Goal: Task Accomplishment & Management: Complete application form

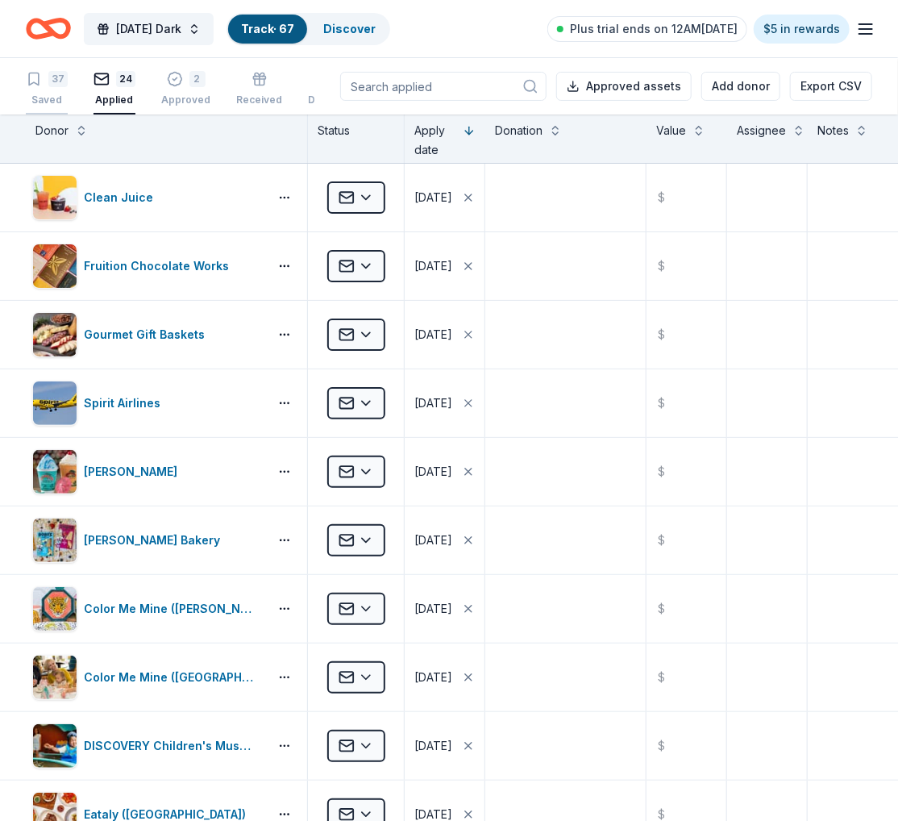
click at [53, 94] on div "Saved" at bounding box center [47, 100] width 42 height 13
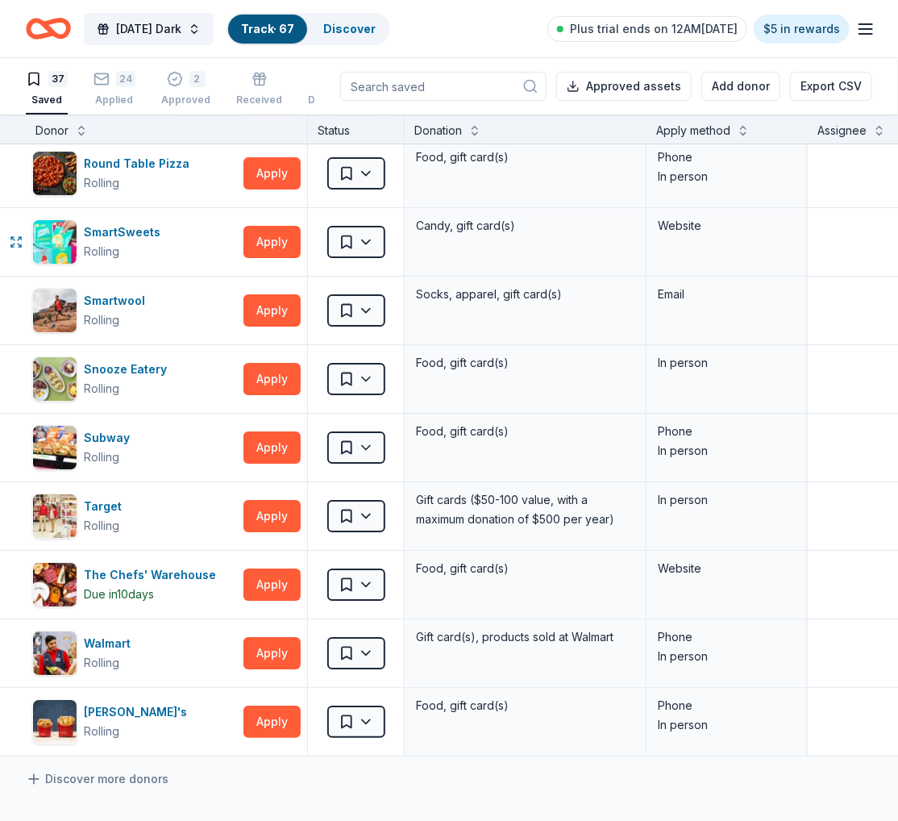
scroll to position [1930, 22]
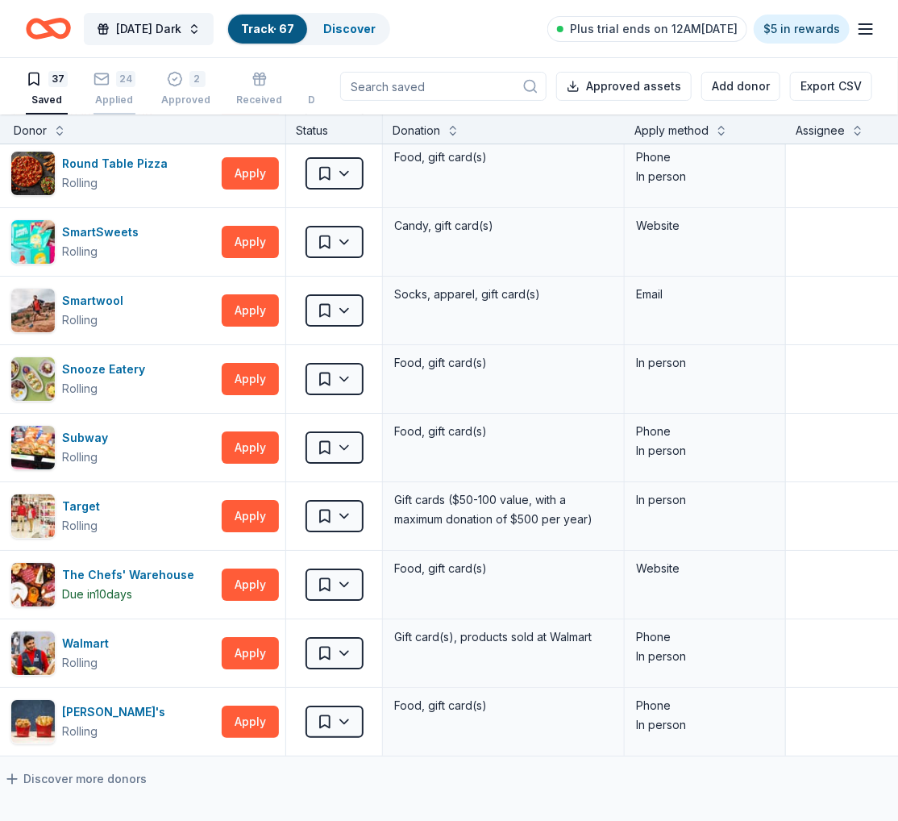
click at [122, 94] on div "Applied" at bounding box center [115, 100] width 42 height 13
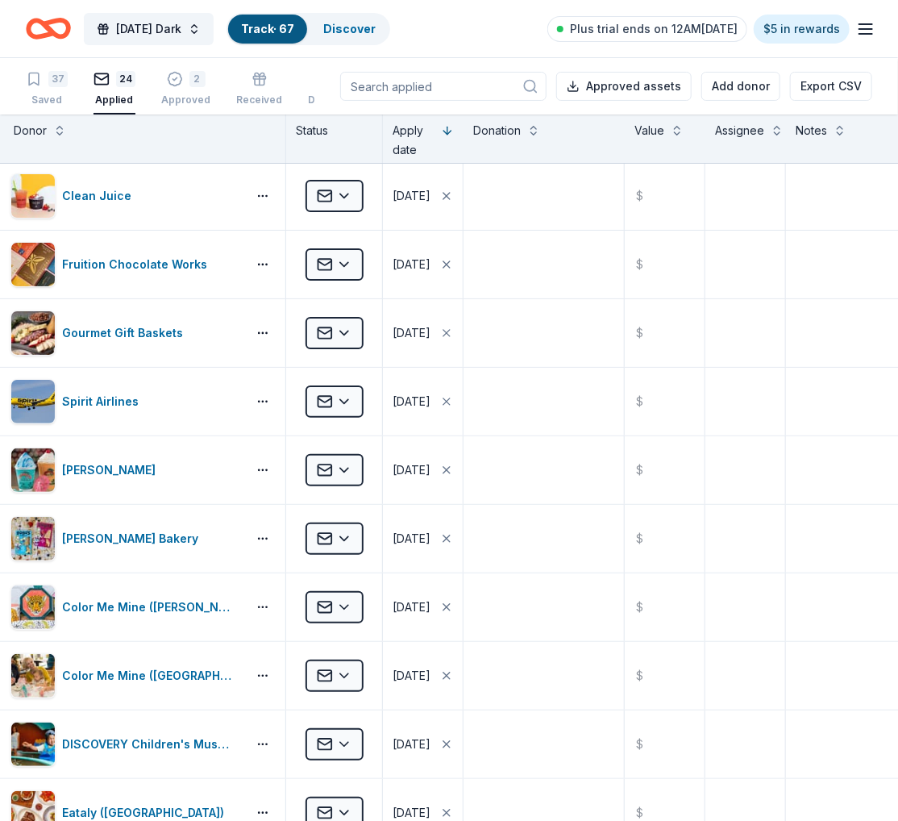
scroll to position [0, 22]
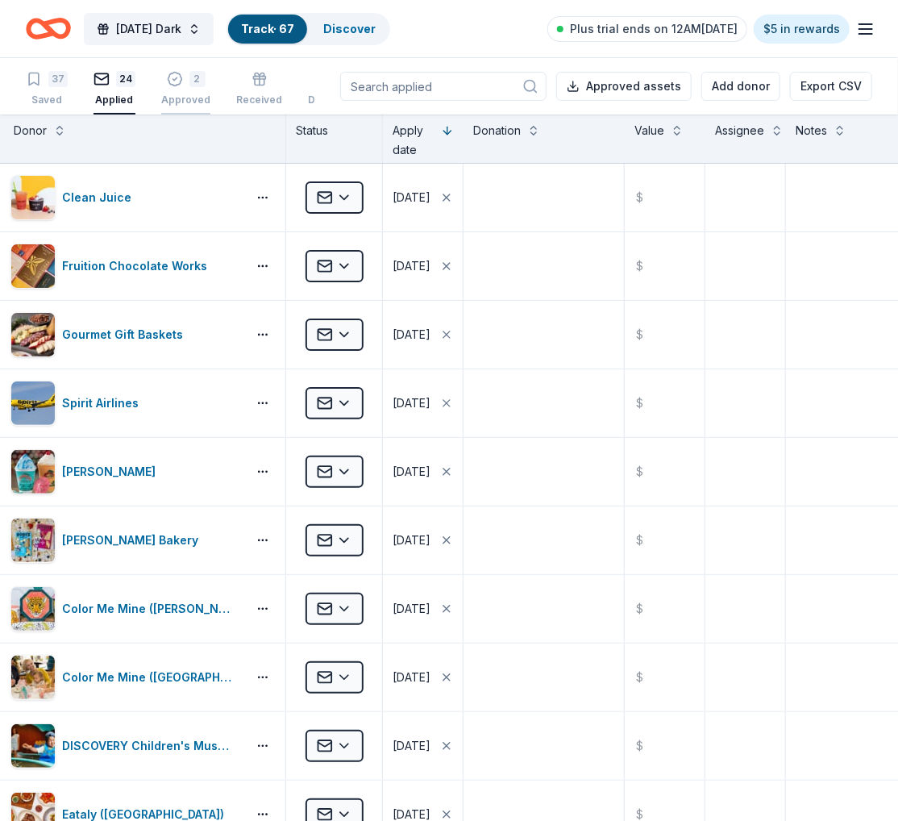
click at [168, 82] on icon "button" at bounding box center [175, 80] width 14 height 14
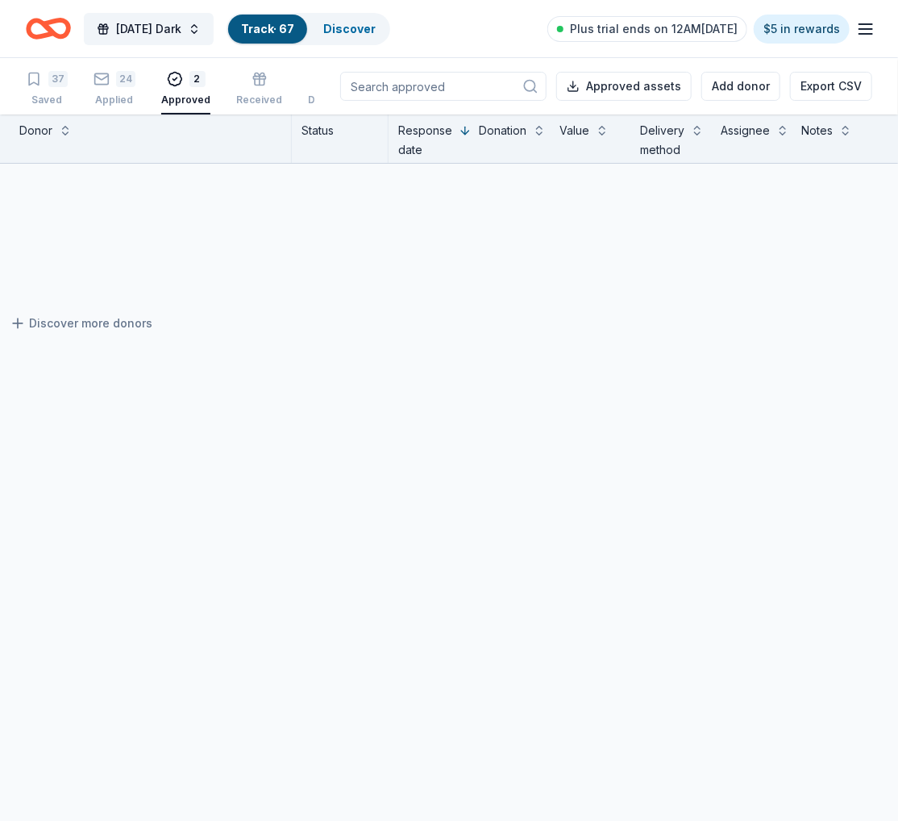
scroll to position [0, 16]
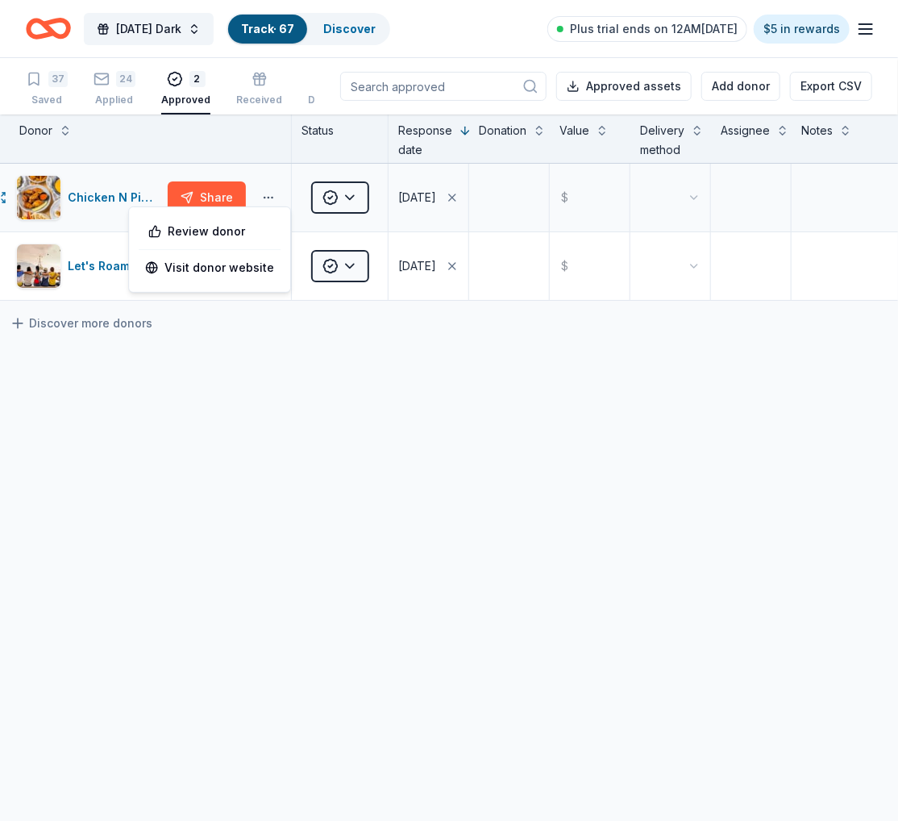
click at [274, 198] on button "button" at bounding box center [268, 197] width 32 height 13
click at [169, 275] on link "Visit donor website" at bounding box center [209, 267] width 129 height 19
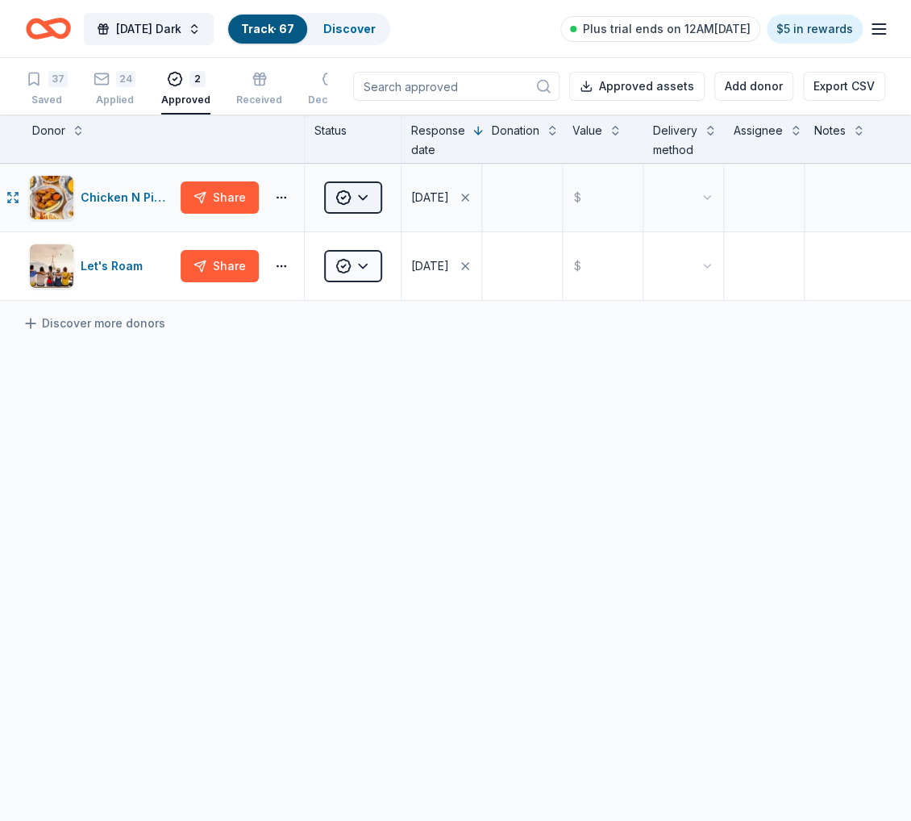
click at [349, 201] on html "Monday's Dark Track · 67 Discover Plus trial ends on 12AM, 9/3 $5 in rewards 37…" at bounding box center [455, 410] width 911 height 821
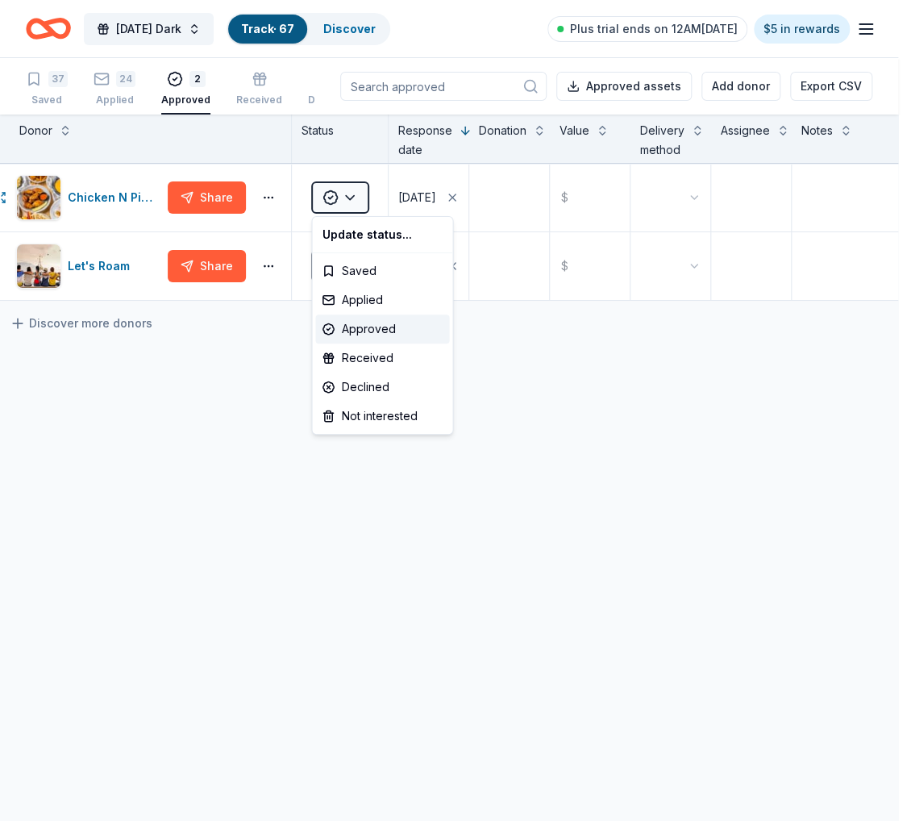
click at [126, 201] on html "Monday's Dark Track · 67 Discover Plus trial ends on 12AM, 9/3 $5 in rewards 37…" at bounding box center [455, 410] width 911 height 821
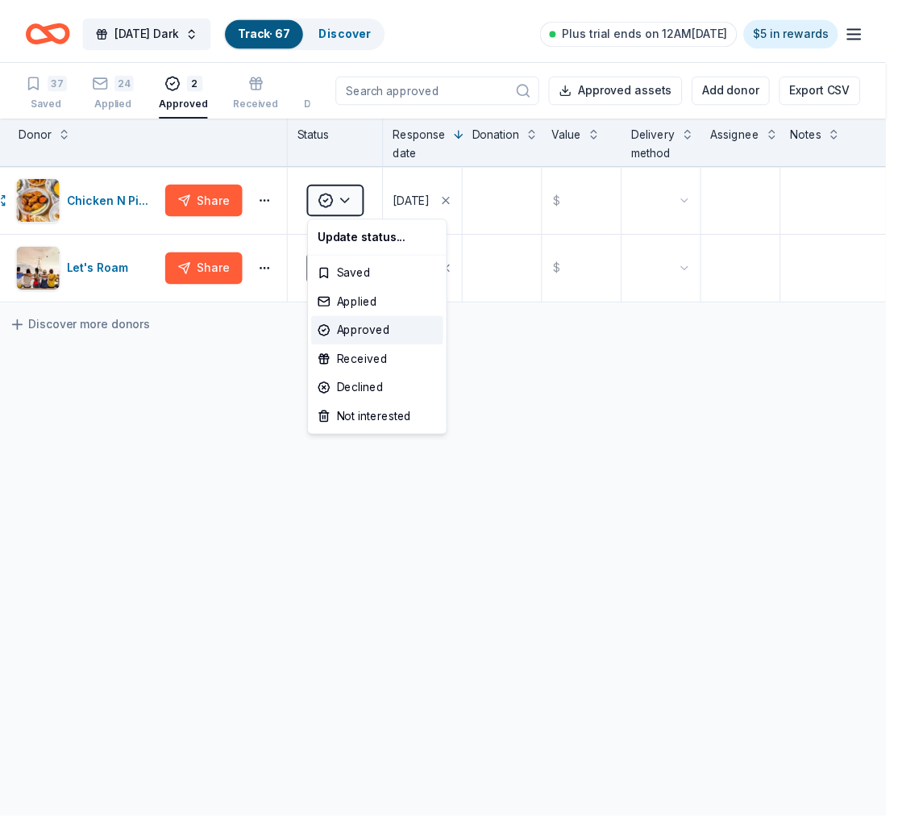
scroll to position [0, 3]
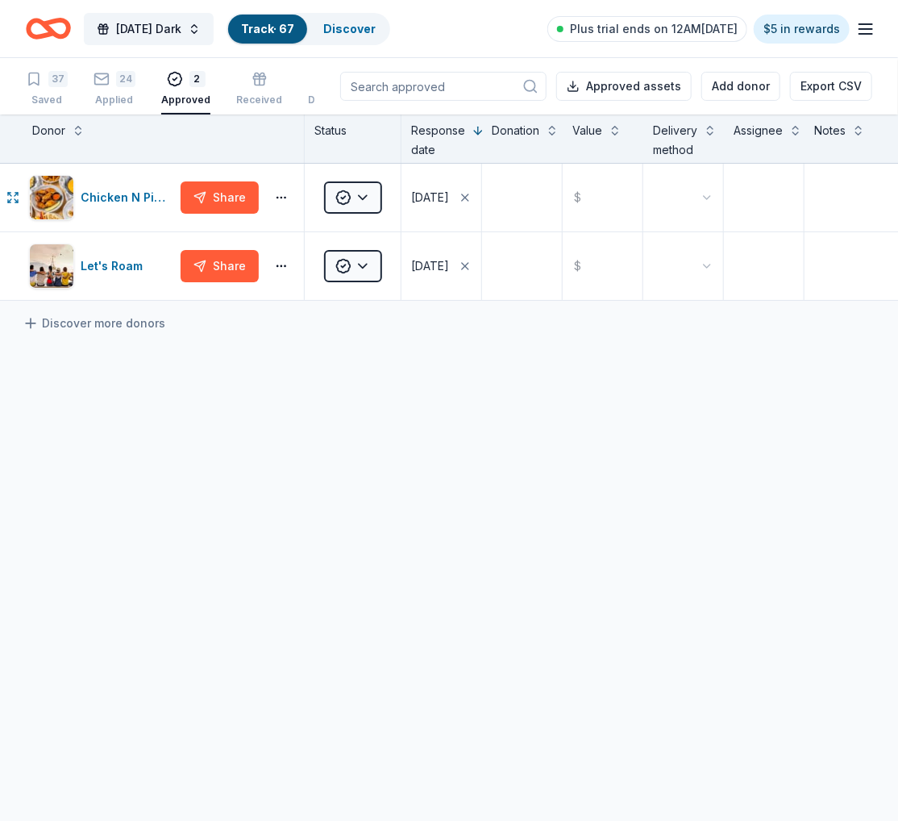
click at [126, 201] on div "Chicken N Pickle ([PERSON_NAME])" at bounding box center [128, 197] width 94 height 19
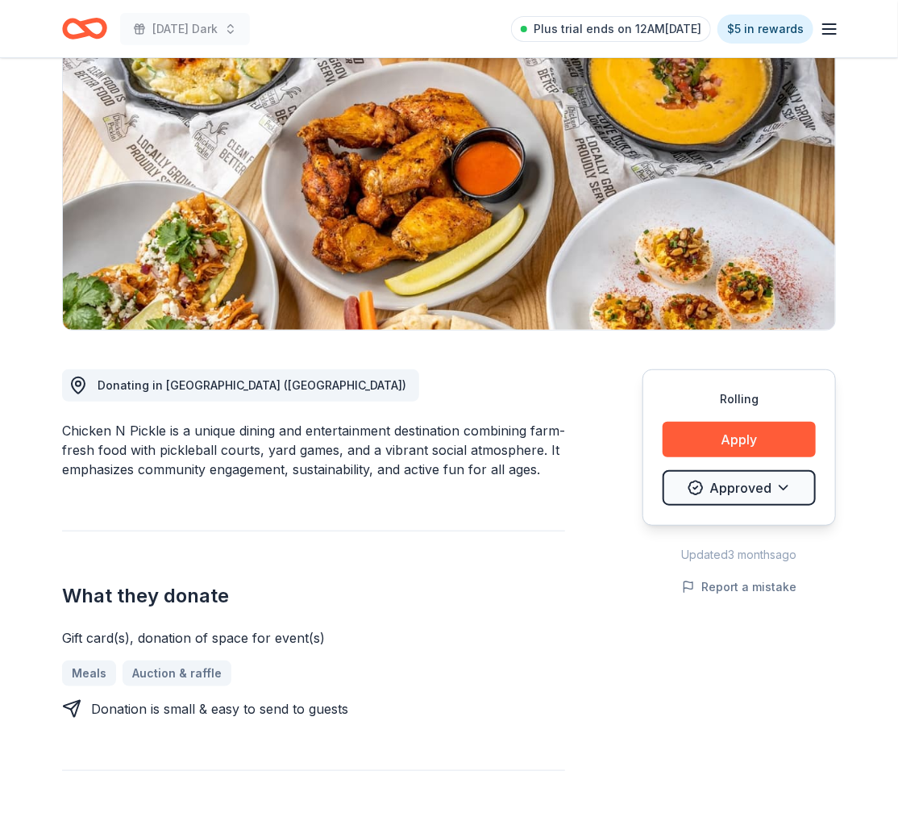
scroll to position [158, 0]
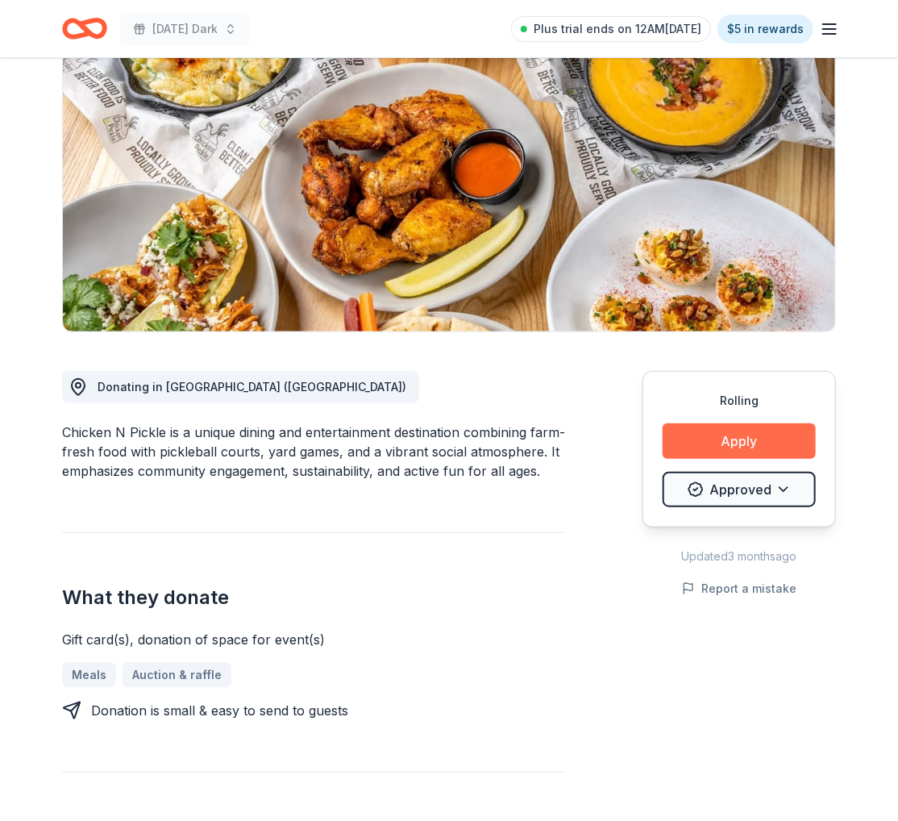
click at [705, 438] on button "Apply" at bounding box center [739, 440] width 153 height 35
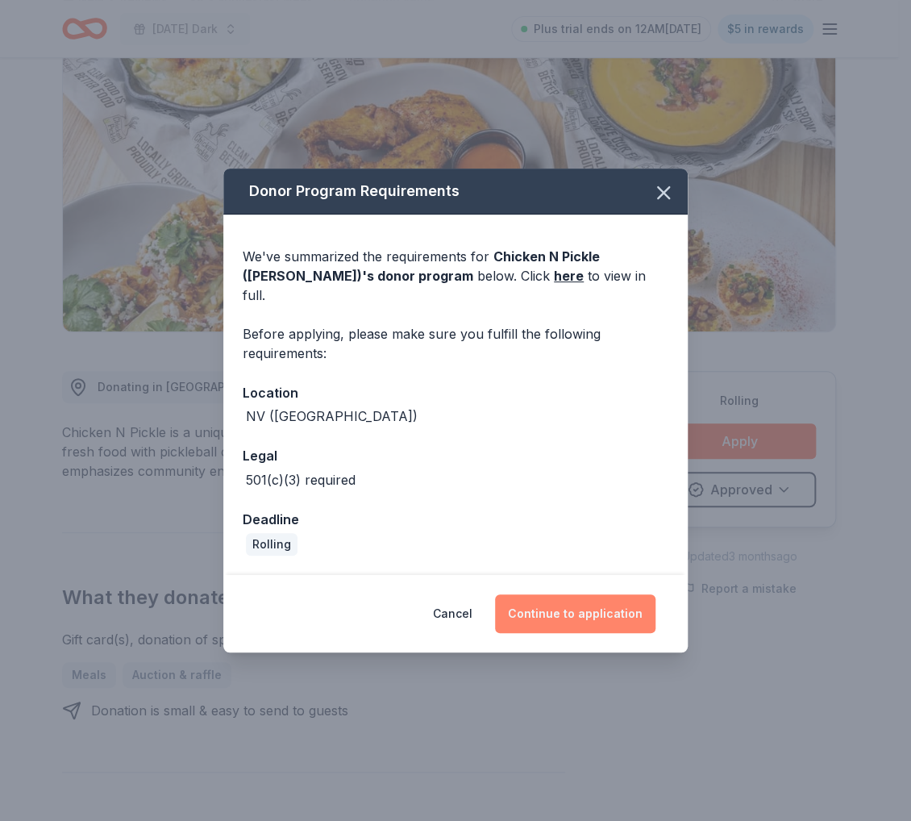
click at [539, 614] on button "Continue to application" at bounding box center [575, 613] width 160 height 39
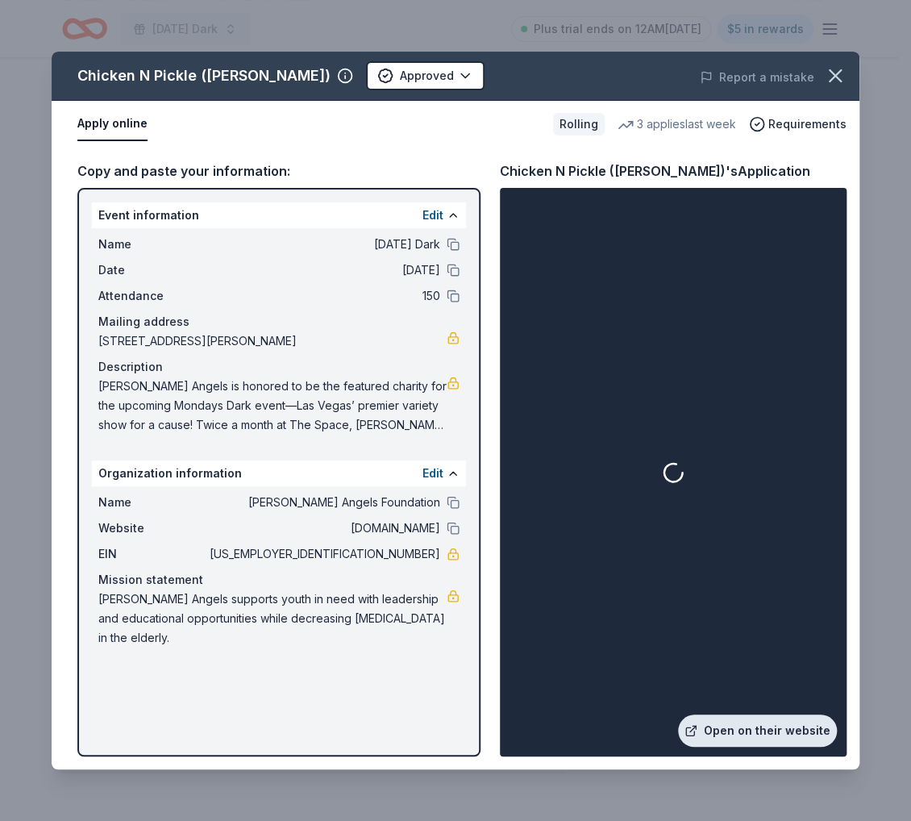
click at [740, 726] on link "Open on their website" at bounding box center [757, 730] width 159 height 32
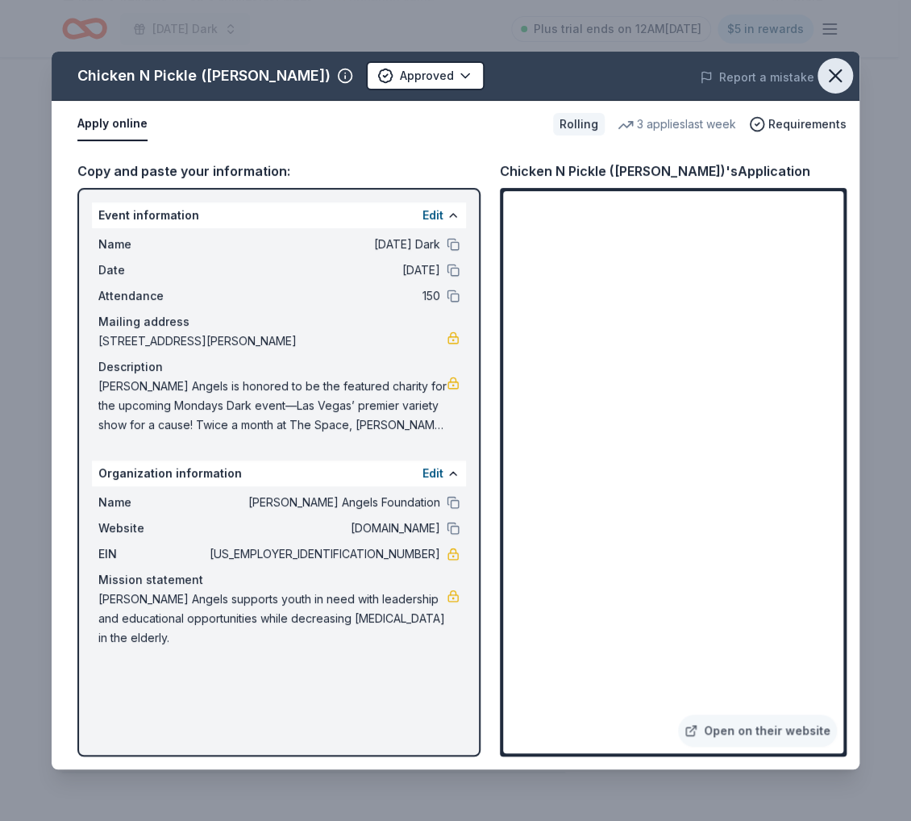
click at [840, 73] on icon "button" at bounding box center [835, 76] width 23 height 23
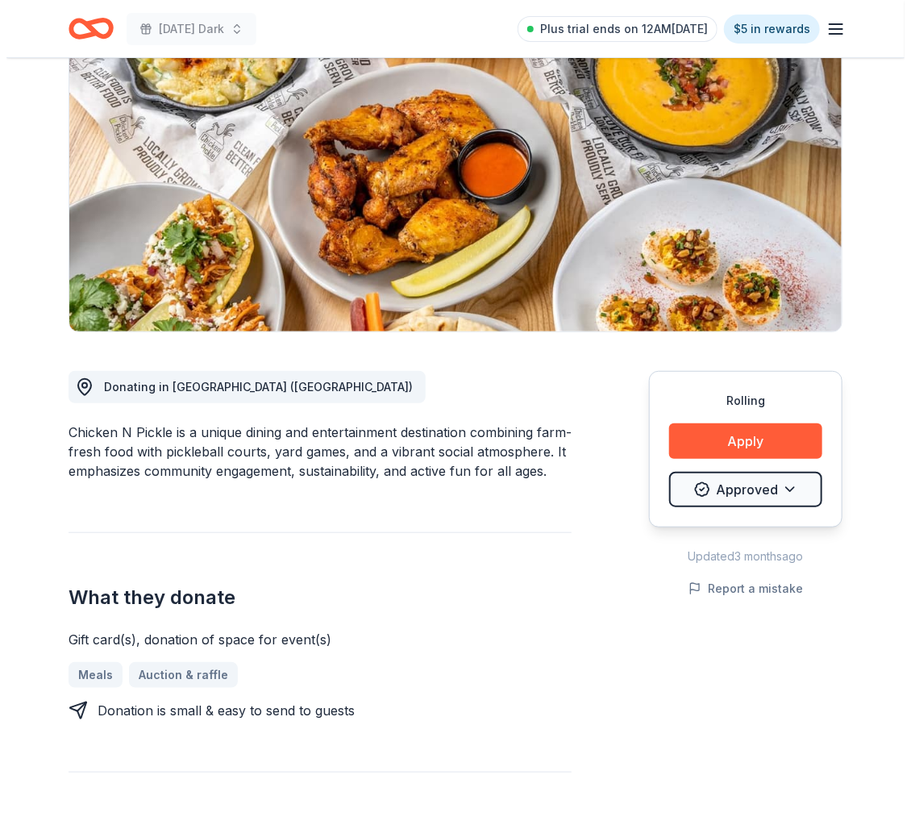
scroll to position [0, 0]
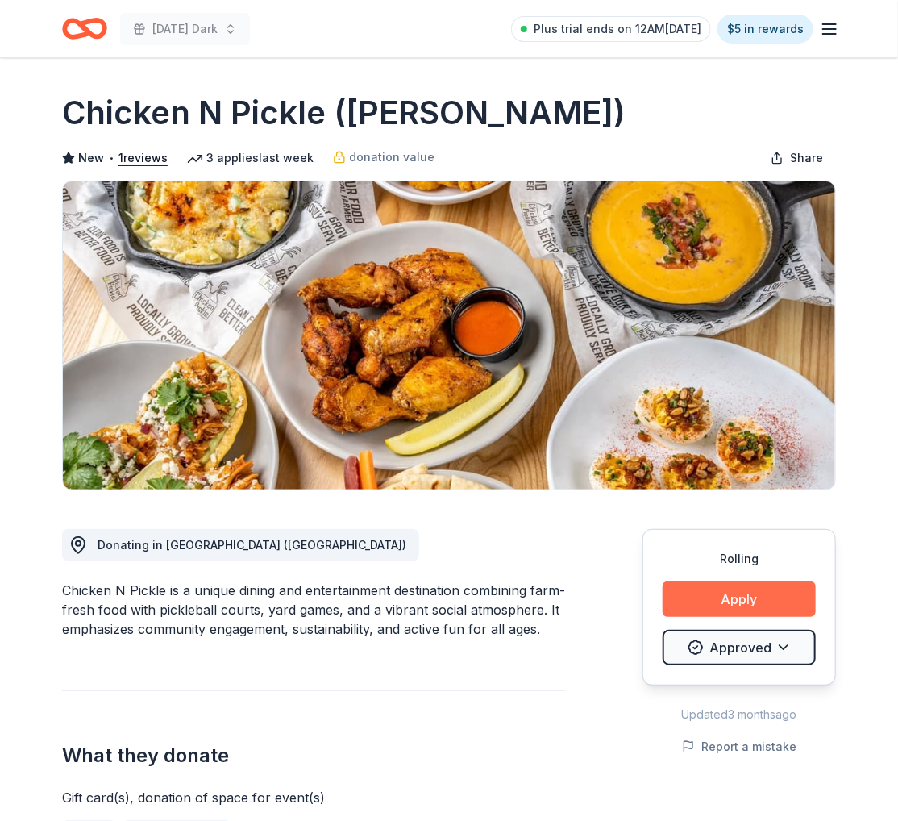
click at [710, 607] on button "Apply" at bounding box center [739, 598] width 153 height 35
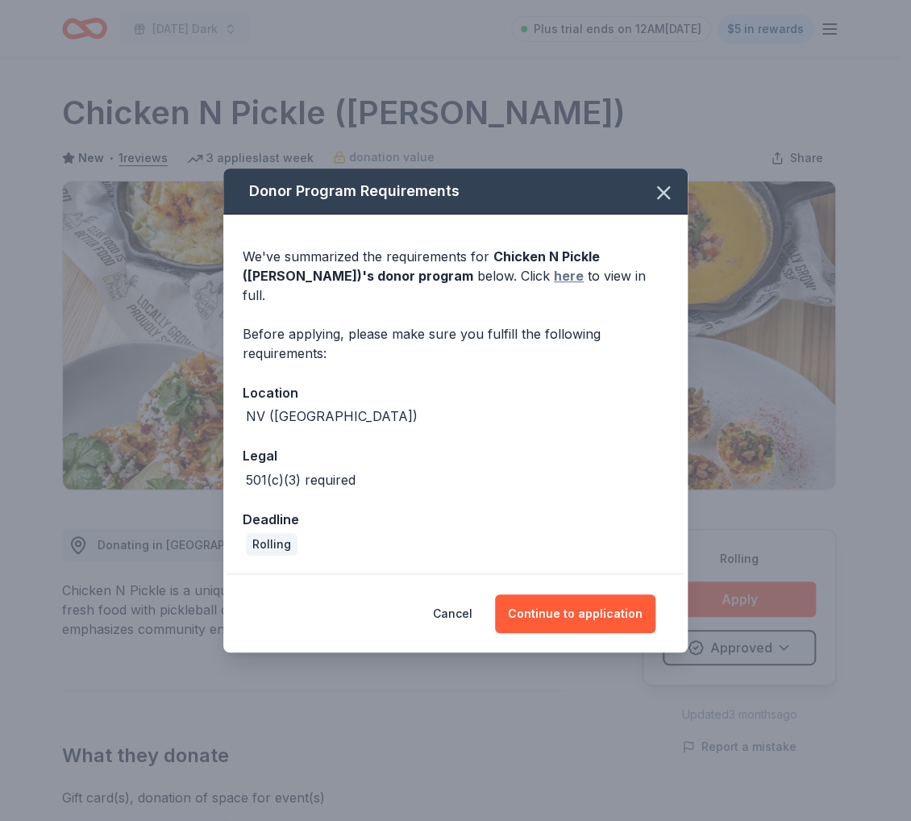
click at [554, 283] on link "here" at bounding box center [569, 275] width 30 height 19
